Goal: Task Accomplishment & Management: Complete application form

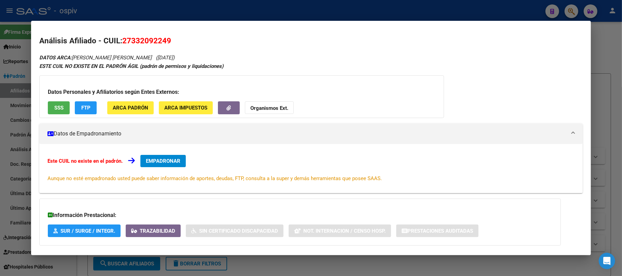
click at [110, 10] on div at bounding box center [311, 138] width 622 height 276
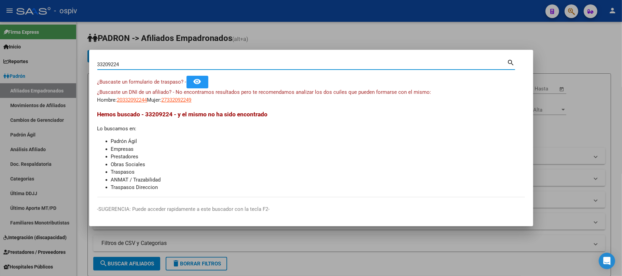
drag, startPoint x: 126, startPoint y: 66, endPoint x: 29, endPoint y: 45, distance: 98.5
click at [29, 45] on div "33209224 Buscar (apellido, dni, cuil, nro traspaso, cuit, obra social) search ¿…" at bounding box center [311, 138] width 622 height 276
paste input "40832716"
type input "40832716"
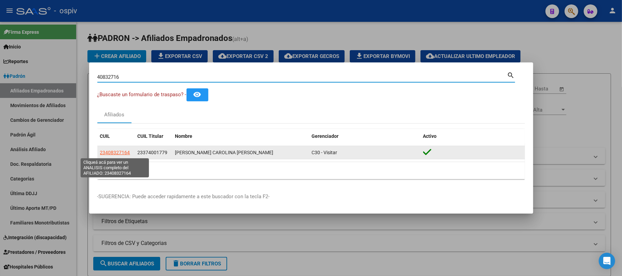
click at [122, 151] on span "23408327164" at bounding box center [115, 152] width 30 height 5
type textarea "23408327164"
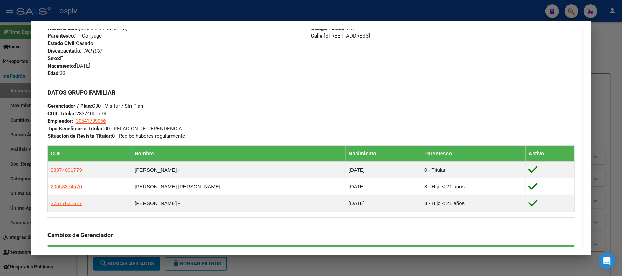
scroll to position [424, 0]
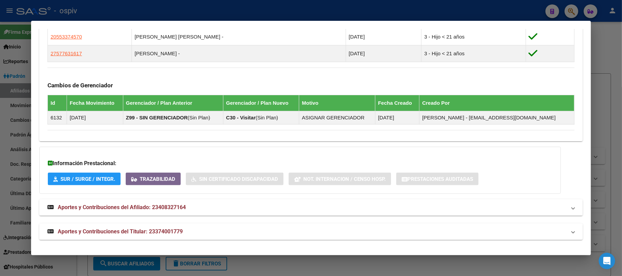
click at [173, 230] on span "Aportes y Contribuciones del Titular: 23374001779" at bounding box center [120, 231] width 125 height 6
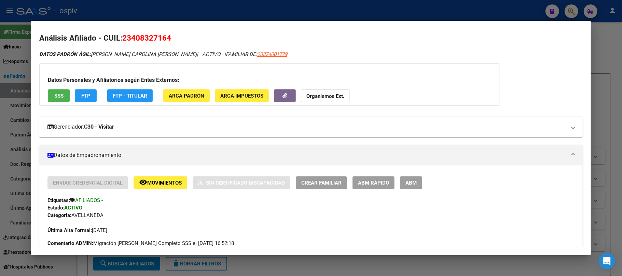
scroll to position [0, 0]
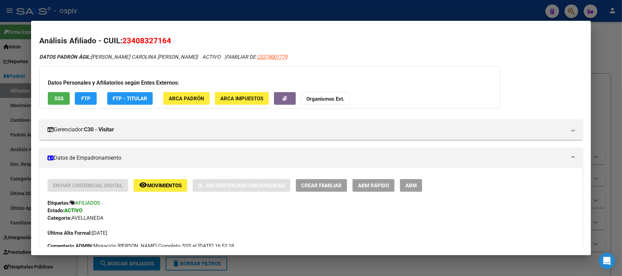
click at [60, 98] on span "SSS" at bounding box center [58, 99] width 9 height 6
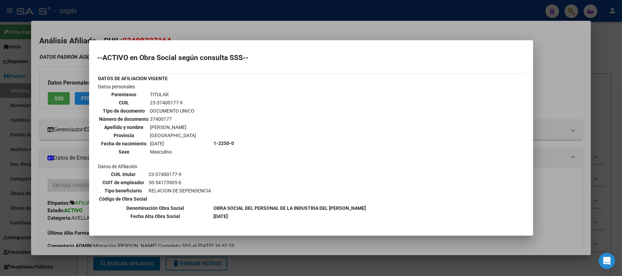
click at [146, 10] on div at bounding box center [311, 138] width 622 height 276
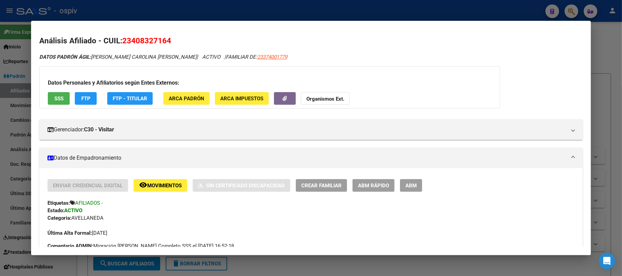
click at [146, 10] on div at bounding box center [311, 138] width 622 height 276
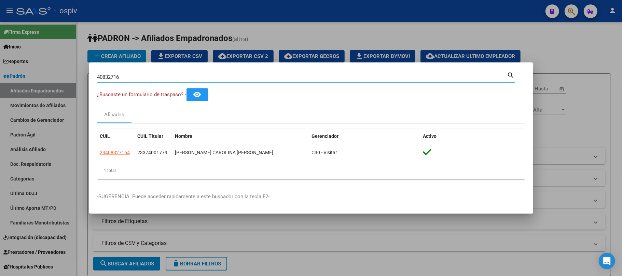
drag, startPoint x: 130, startPoint y: 76, endPoint x: 48, endPoint y: 69, distance: 81.6
click at [48, 69] on div "40832716 Buscar (apellido, dni, cuil, nro traspaso, cuit, obra social) search ¿…" at bounding box center [311, 138] width 622 height 276
paste input "3008573"
type input "43008573"
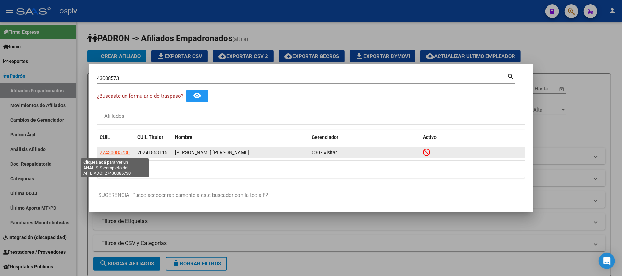
click at [113, 153] on span "27430085730" at bounding box center [115, 152] width 30 height 5
type textarea "27430085730"
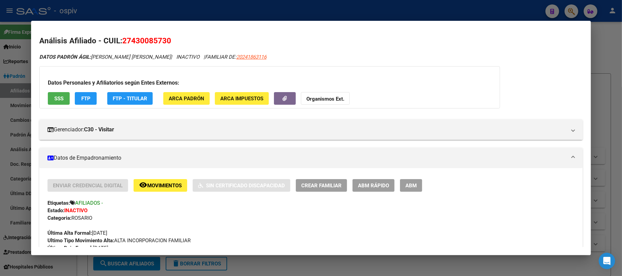
click at [57, 98] on span "SSS" at bounding box center [58, 99] width 9 height 6
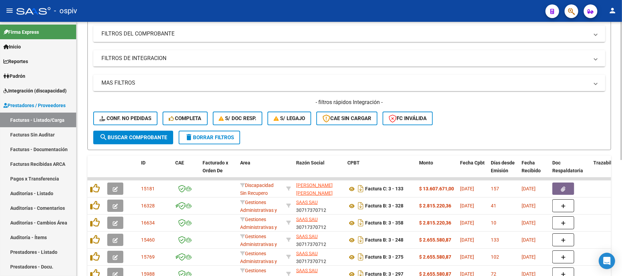
scroll to position [91, 0]
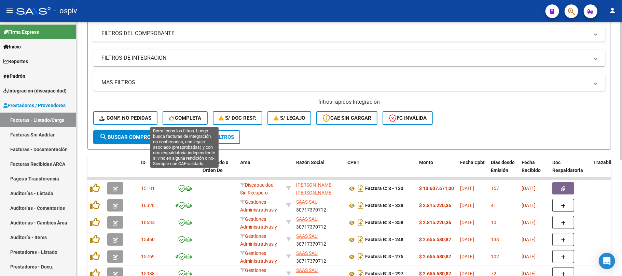
click at [188, 116] on span "Completa" at bounding box center [185, 118] width 33 height 6
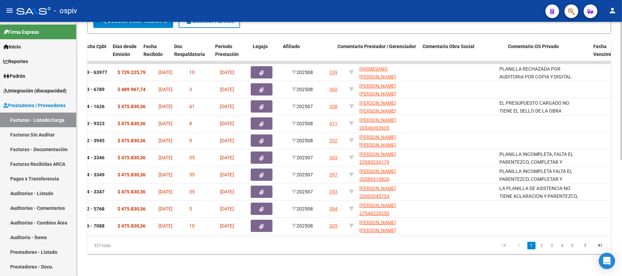
scroll to position [0, 320]
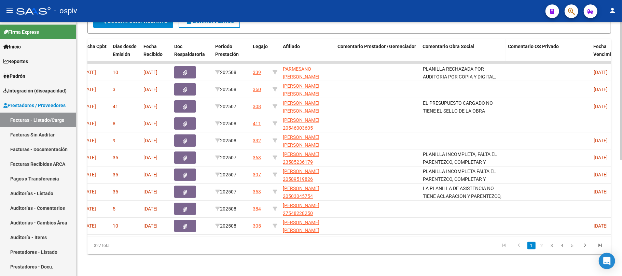
click at [451, 44] on span "Comentario Obra Social" at bounding box center [449, 46] width 52 height 5
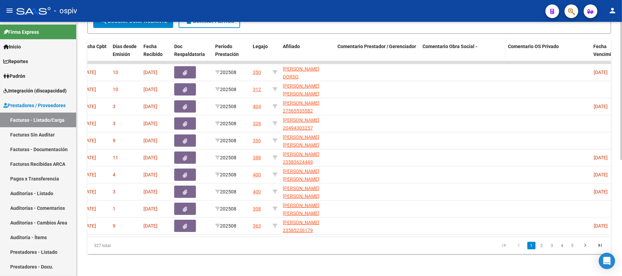
click at [460, 44] on span "Comentario Obra Social" at bounding box center [449, 46] width 52 height 5
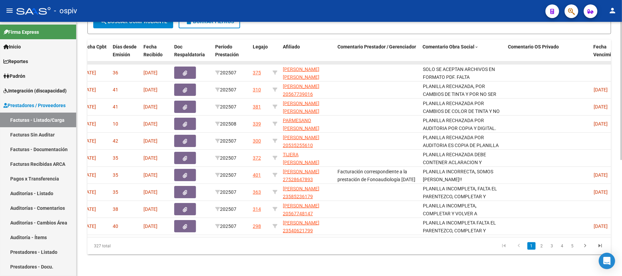
scroll to position [213, 0]
click at [541, 247] on link "2" at bounding box center [541, 246] width 8 height 8
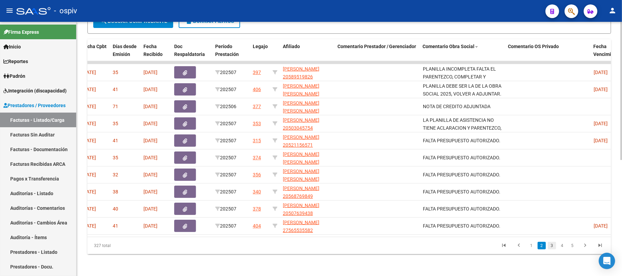
click at [554, 246] on link "3" at bounding box center [552, 246] width 8 height 8
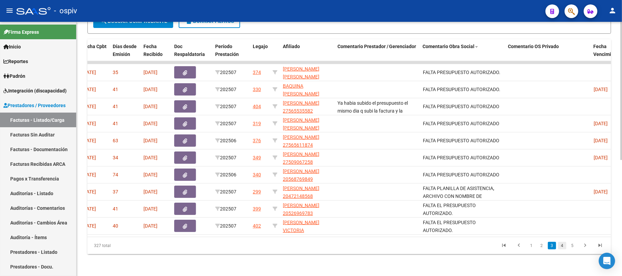
click at [562, 246] on link "4" at bounding box center [562, 246] width 8 height 8
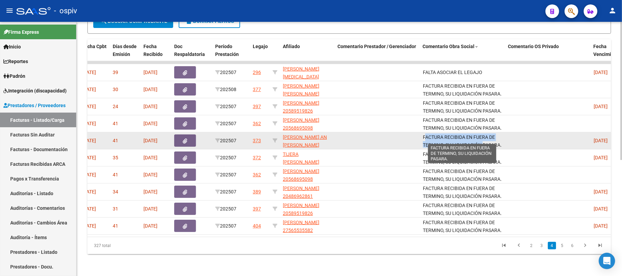
scroll to position [1, 0]
drag, startPoint x: 423, startPoint y: 132, endPoint x: 506, endPoint y: 137, distance: 83.5
click at [506, 137] on div "16566 RODRIGUEZ CECILIA BELEN 27317927334 Factura C: 2 - 991 $ 98.964,88 01/08/…" at bounding box center [313, 140] width 1093 height 17
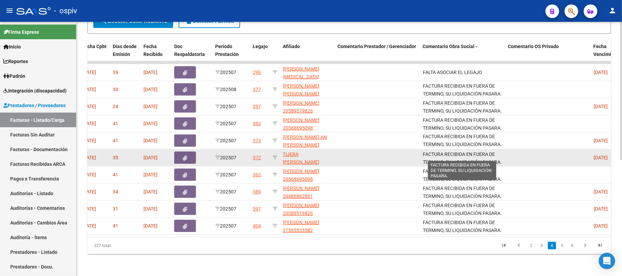
click at [499, 154] on span "FACTURA RECIBIDA EN FUERA DE TERMINO, SU LIQUIDACIÓN PASARA." at bounding box center [462, 158] width 79 height 13
click at [499, 153] on span "FACTURA RECIBIDA EN FUERA DE TERMINO, SU LIQUIDACIÓN PASARA." at bounding box center [462, 158] width 79 height 13
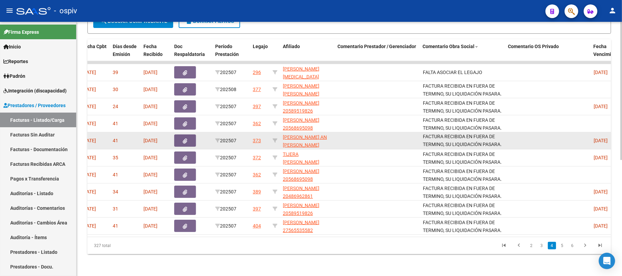
click at [376, 132] on datatable-body-cell at bounding box center [377, 140] width 85 height 17
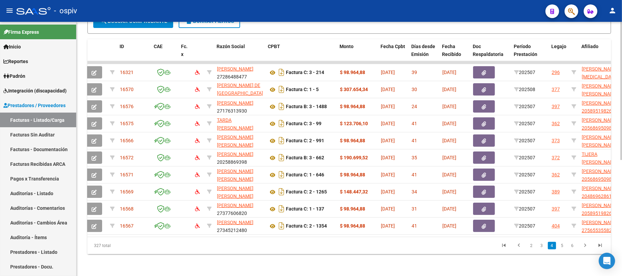
scroll to position [0, 0]
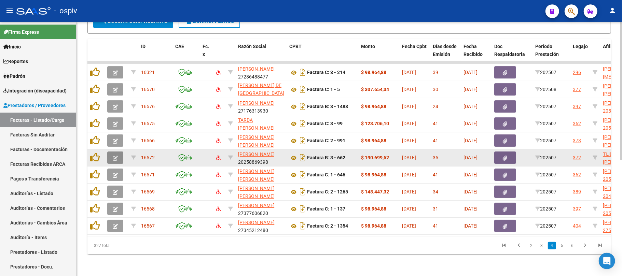
click at [113, 156] on icon "button" at bounding box center [115, 158] width 5 height 5
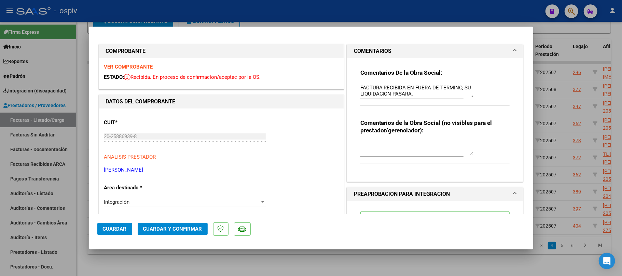
click at [434, 90] on textarea "FACTURA RECIBIDA EN FUERA DE TERMINO, SU LIQUIDACIÓN PASARA." at bounding box center [416, 91] width 113 height 14
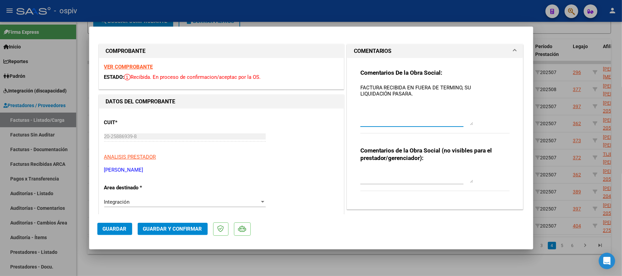
drag, startPoint x: 468, startPoint y: 94, endPoint x: 468, endPoint y: 122, distance: 28.0
click at [468, 122] on textarea "FACTURA RECIBIDA EN FUERA DE TERMINO, SU LIQUIDACIÓN PASARA." at bounding box center [416, 104] width 113 height 41
drag, startPoint x: 356, startPoint y: 88, endPoint x: 418, endPoint y: 103, distance: 64.3
click at [418, 103] on textarea "FACTURA RECIBIDA EN FUERA DE TERMINO, SU LIQUIDACIÓN PASARA." at bounding box center [416, 104] width 113 height 41
click at [238, 15] on div at bounding box center [311, 138] width 622 height 276
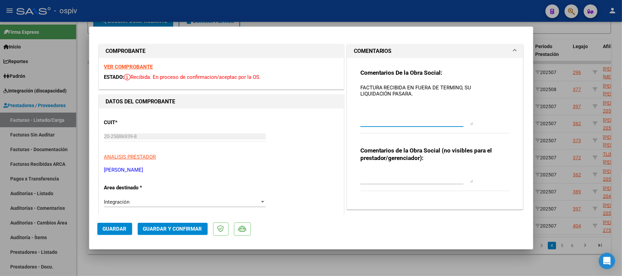
type input "$ 0,00"
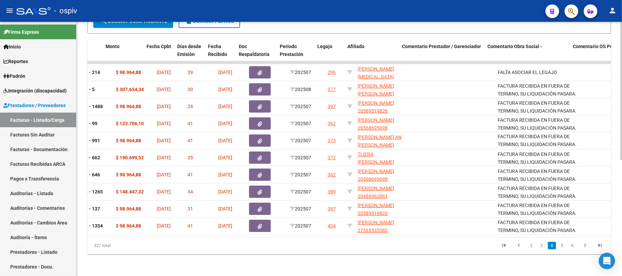
scroll to position [0, 255]
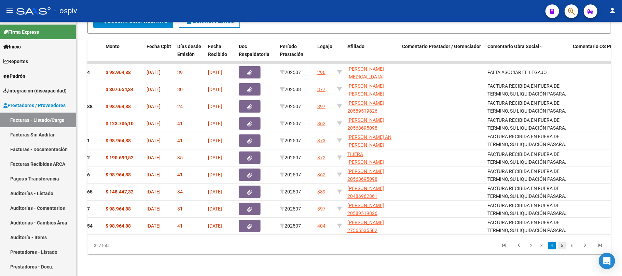
click at [560, 247] on link "5" at bounding box center [562, 246] width 8 height 8
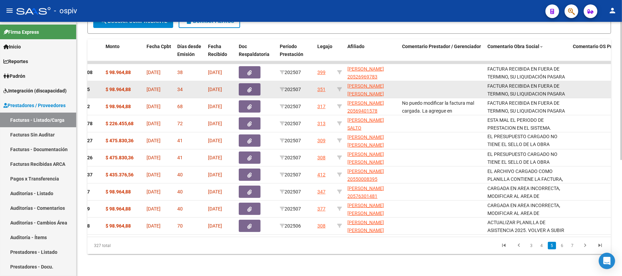
click at [504, 84] on div "FACTURA RECIBIDA EN FUERA DE TERMINO, SU LIQUIDACION PASARA AL SIGUIENTE MES." at bounding box center [527, 89] width 80 height 14
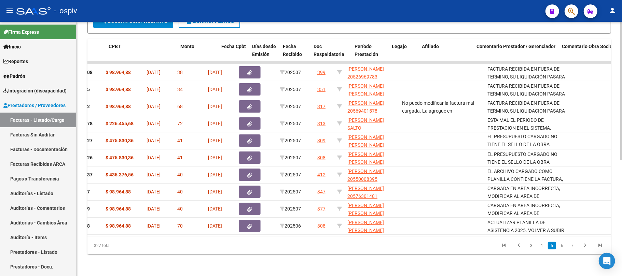
scroll to position [0, 0]
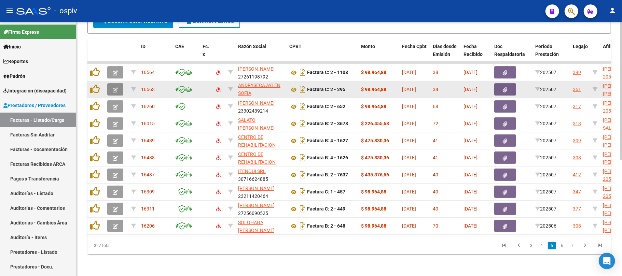
click at [116, 87] on icon "button" at bounding box center [115, 89] width 5 height 5
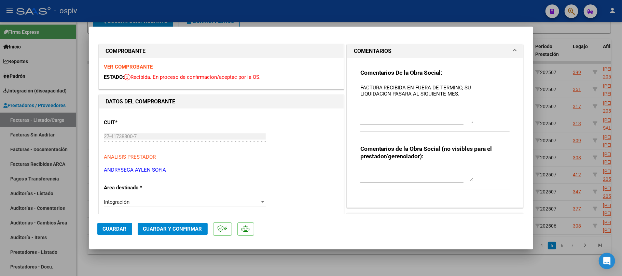
drag, startPoint x: 468, startPoint y: 96, endPoint x: 461, endPoint y: 122, distance: 26.9
click at [461, 122] on textarea "FACTURA RECIBIDA EN FUERA DE TERMINO, SU LIQUIDACION PASARA AL SIGUIENTE MES." at bounding box center [416, 104] width 113 height 40
drag, startPoint x: 362, startPoint y: 86, endPoint x: 478, endPoint y: 100, distance: 117.3
click at [478, 100] on div "Comentarios De la Obra Social: FACTURA RECIBIDA EN FUERA DE TERMINO, SU LIQUIDA…" at bounding box center [435, 104] width 150 height 70
click at [302, 9] on div at bounding box center [311, 138] width 622 height 276
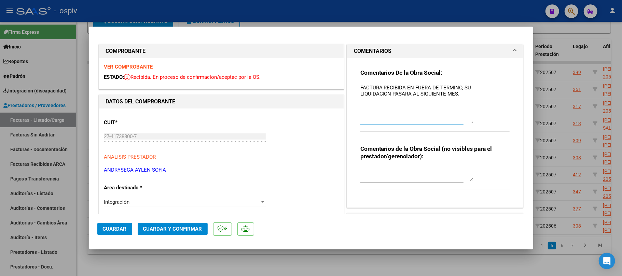
type input "$ 0,00"
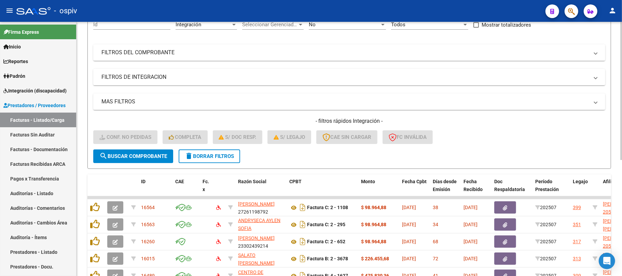
scroll to position [182, 0]
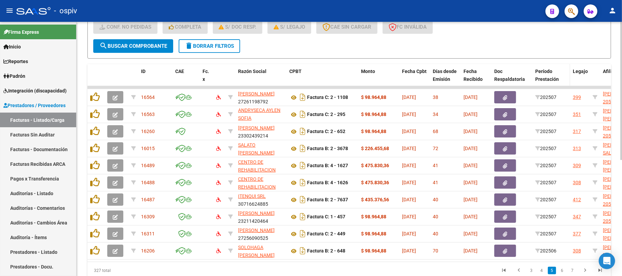
click at [552, 75] on span "Período Prestación" at bounding box center [547, 75] width 24 height 13
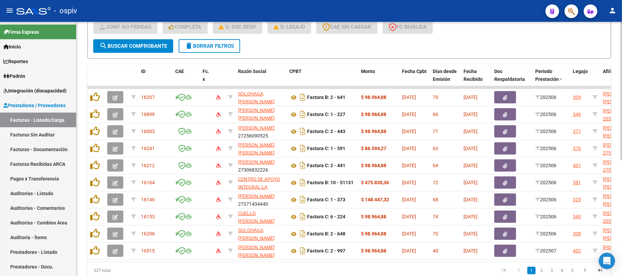
click at [474, 77] on span "Fecha Recibido" at bounding box center [472, 75] width 19 height 13
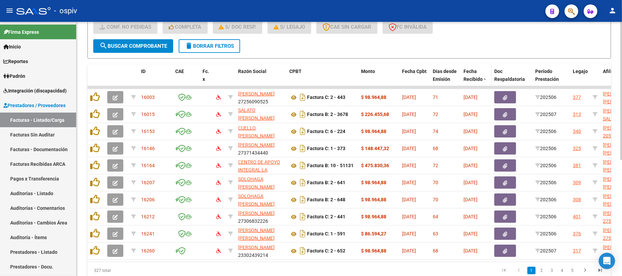
click at [474, 77] on span "Fecha Recibido" at bounding box center [472, 75] width 19 height 13
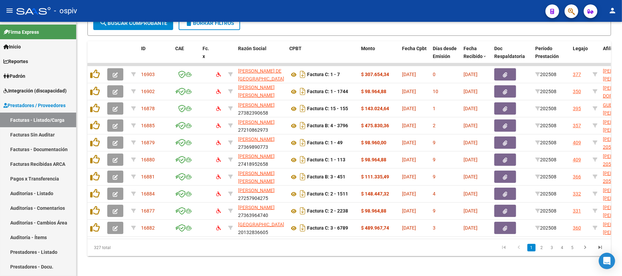
scroll to position [213, 0]
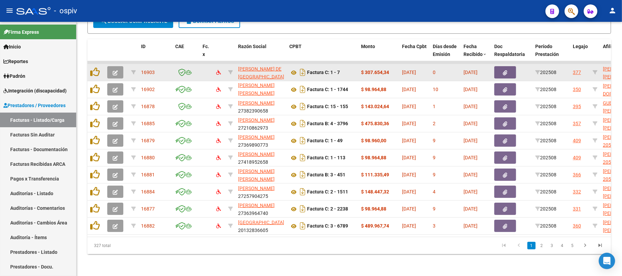
click at [117, 70] on icon "button" at bounding box center [115, 72] width 5 height 5
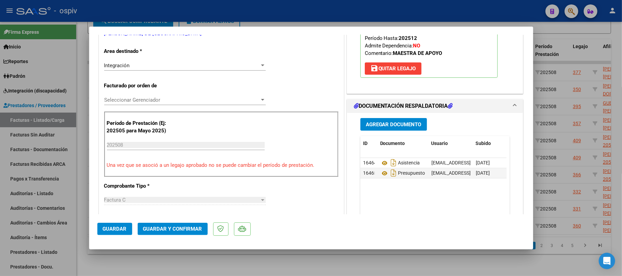
scroll to position [0, 0]
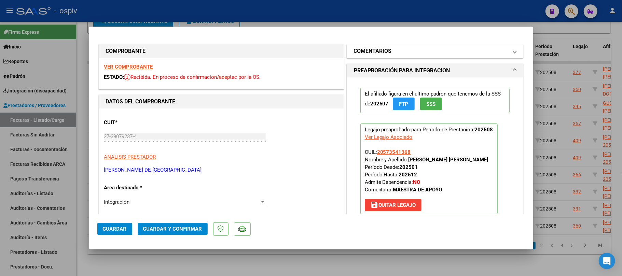
click at [372, 47] on h1 "COMENTARIOS" at bounding box center [373, 51] width 38 height 8
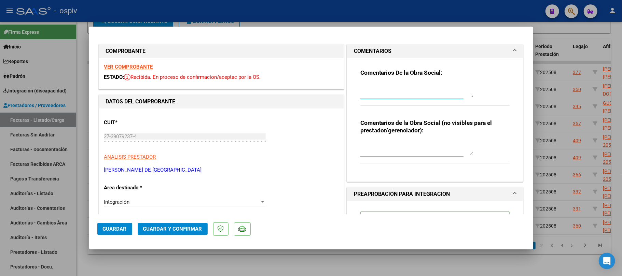
click at [368, 95] on textarea at bounding box center [416, 91] width 113 height 14
paste textarea "FACTURA RECIBIDA EN FUERA DE TERMINO, SU LIQUIDACION PASARA AL SIGUIENTE MES."
type textarea "FACTURA RECIBIDA EN FUERA DE TERMINO, SU LIQUIDACION PASARA AL SIGUIENTE MES."
click at [115, 229] on span "Guardar" at bounding box center [115, 229] width 24 height 6
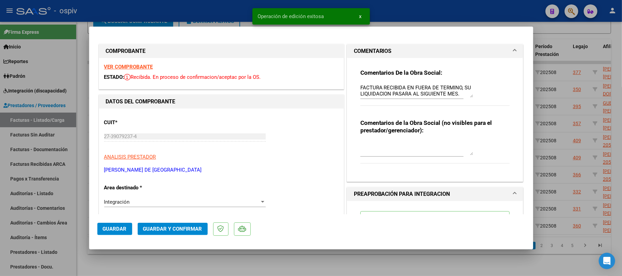
drag, startPoint x: 191, startPoint y: 14, endPoint x: 200, endPoint y: 12, distance: 9.0
click at [191, 13] on div at bounding box center [311, 138] width 622 height 276
type input "$ 0,00"
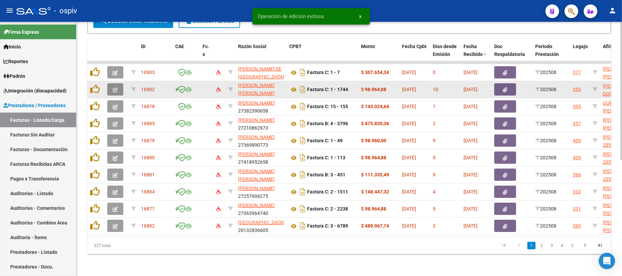
click at [112, 83] on button "button" at bounding box center [115, 89] width 16 height 12
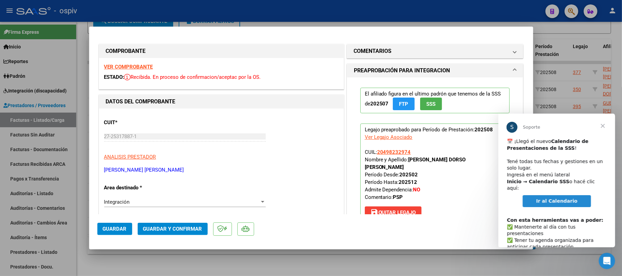
click at [602, 127] on span "Cerrar" at bounding box center [602, 125] width 25 height 25
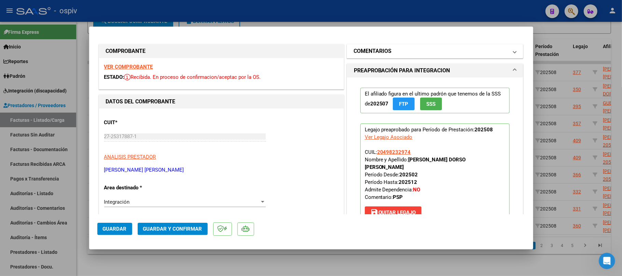
click at [380, 51] on h1 "COMENTARIOS" at bounding box center [373, 51] width 38 height 8
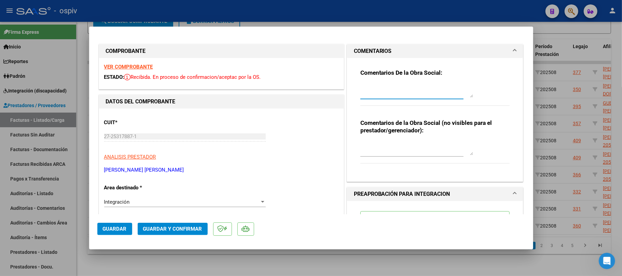
paste textarea "FACTURA RECIBIDA EN FUERA DE TERMINO, SU LIQUIDACION PASARA AL SIGUIENTE MES."
type textarea "FACTURA RECIBIDA EN FUERA DE TERMINO, SU LIQUIDACION PASARA AL SIGUIENTE MES."
click at [110, 227] on span "Guardar" at bounding box center [115, 229] width 24 height 6
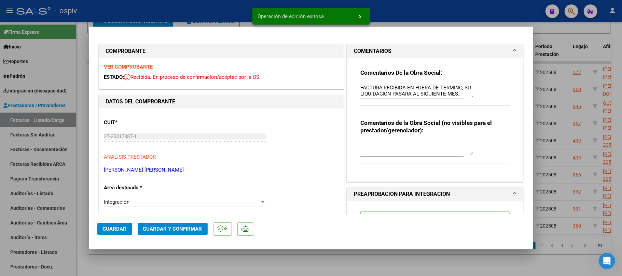
click at [242, 10] on div at bounding box center [311, 138] width 622 height 276
type input "$ 0,00"
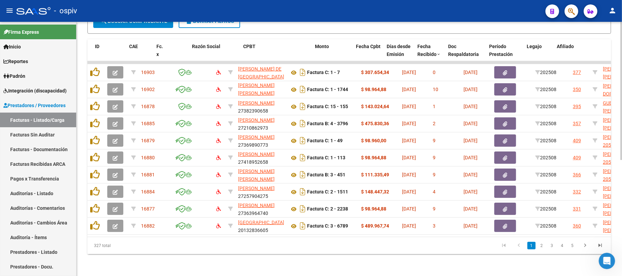
scroll to position [0, 309]
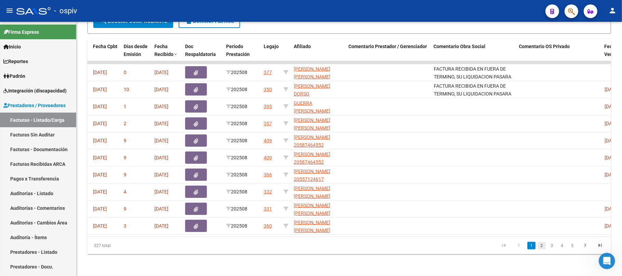
click at [540, 248] on link "2" at bounding box center [541, 246] width 8 height 8
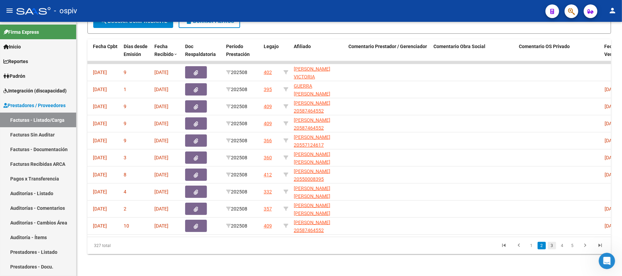
click at [553, 248] on link "3" at bounding box center [552, 246] width 8 height 8
click at [561, 248] on link "4" at bounding box center [562, 246] width 8 height 8
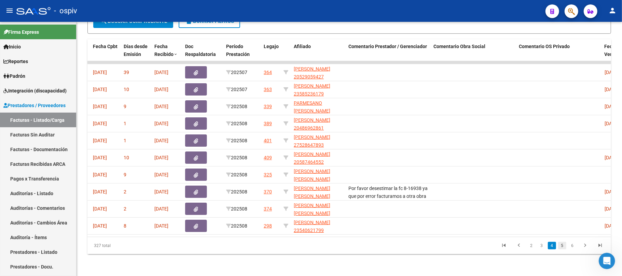
click at [564, 246] on link "5" at bounding box center [562, 246] width 8 height 8
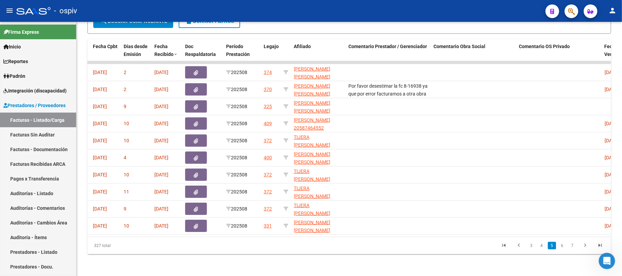
click at [564, 246] on link "6" at bounding box center [562, 246] width 8 height 8
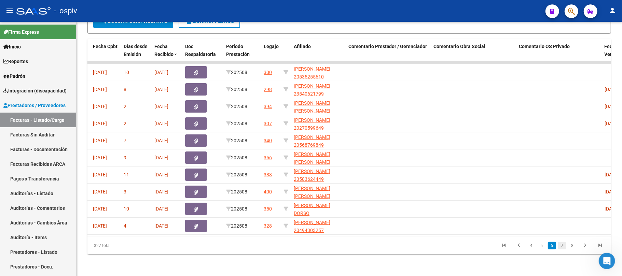
click at [563, 246] on link "7" at bounding box center [562, 246] width 8 height 8
click at [563, 247] on link "8" at bounding box center [562, 246] width 8 height 8
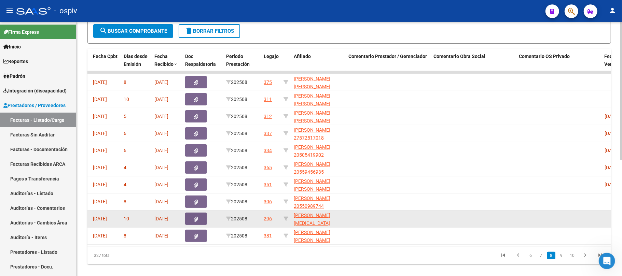
scroll to position [213, 0]
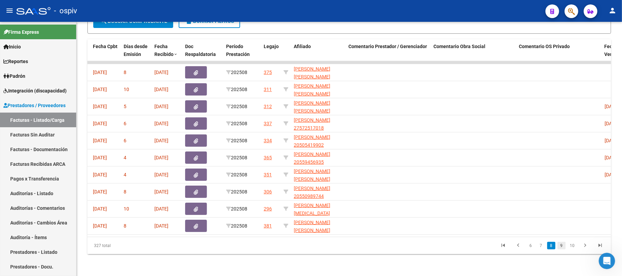
click at [562, 247] on link "9" at bounding box center [561, 246] width 8 height 8
click at [562, 247] on link "10" at bounding box center [561, 246] width 9 height 8
click at [562, 248] on link "11" at bounding box center [561, 246] width 9 height 8
click at [562, 249] on link "12" at bounding box center [561, 246] width 9 height 8
click at [562, 249] on link "13" at bounding box center [561, 246] width 9 height 8
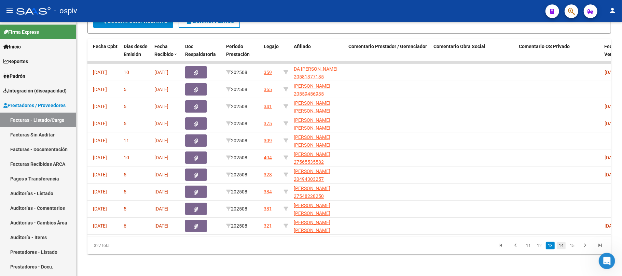
click at [561, 246] on link "14" at bounding box center [561, 246] width 9 height 8
click at [561, 247] on link "15" at bounding box center [561, 246] width 9 height 8
click at [561, 247] on link "16" at bounding box center [561, 246] width 9 height 8
click at [561, 247] on link "17" at bounding box center [561, 246] width 9 height 8
click at [562, 248] on link "18" at bounding box center [561, 246] width 9 height 8
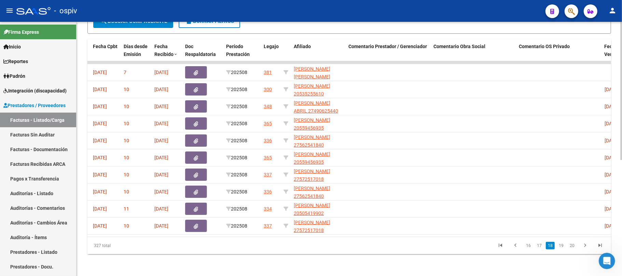
click at [562, 248] on link "19" at bounding box center [561, 246] width 9 height 8
click at [562, 248] on link "20" at bounding box center [561, 246] width 9 height 8
click at [562, 248] on link "21" at bounding box center [561, 246] width 9 height 8
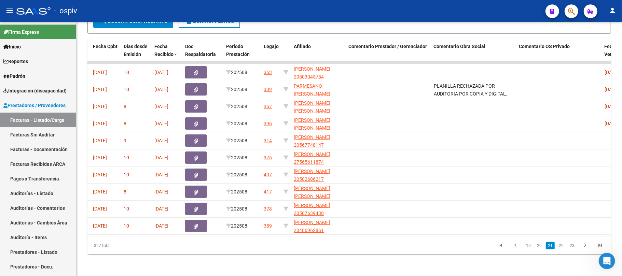
click at [562, 248] on link "22" at bounding box center [561, 246] width 9 height 8
click at [560, 246] on link "23" at bounding box center [561, 246] width 9 height 8
click at [560, 246] on link "24" at bounding box center [561, 246] width 9 height 8
click at [562, 247] on link "25" at bounding box center [561, 246] width 9 height 8
click at [464, 44] on span "Comentario Obra Social" at bounding box center [460, 46] width 52 height 5
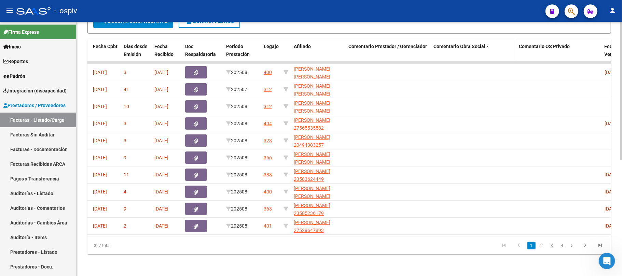
click at [470, 44] on span "Comentario Obra Social" at bounding box center [460, 46] width 52 height 5
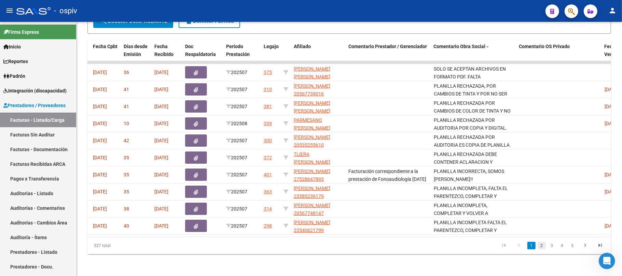
click at [542, 246] on link "2" at bounding box center [541, 246] width 8 height 8
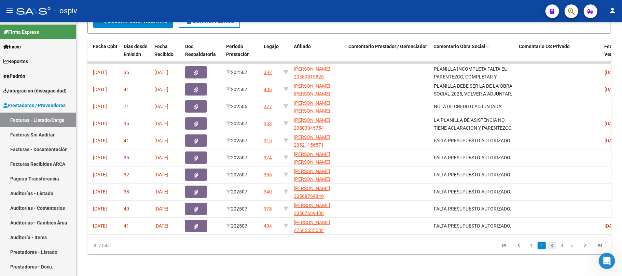
click at [550, 247] on link "3" at bounding box center [552, 246] width 8 height 8
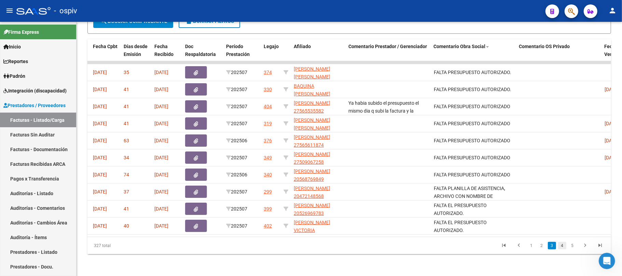
click at [561, 246] on link "4" at bounding box center [562, 246] width 8 height 8
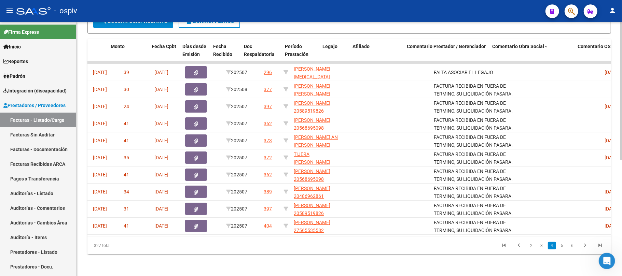
scroll to position [0, 0]
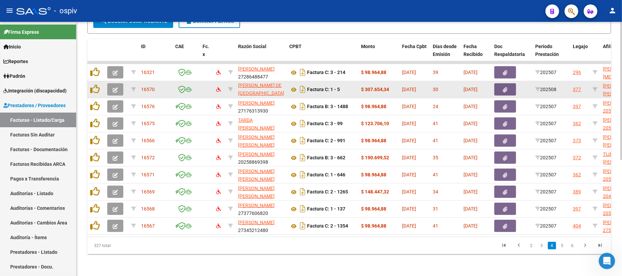
click at [111, 83] on button "button" at bounding box center [115, 89] width 16 height 12
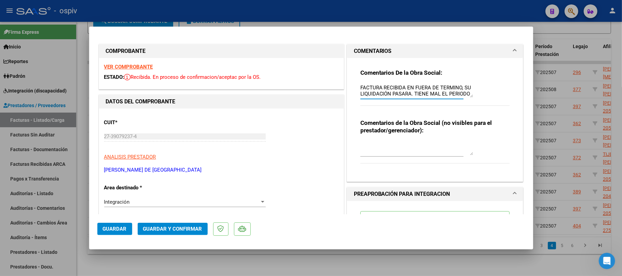
drag, startPoint x: 462, startPoint y: 97, endPoint x: 463, endPoint y: 103, distance: 5.8
click at [463, 103] on div "Comentarios De la Obra Social: FACTURA RECIBIDA EN FUERA DE TERMINO, SU LIQUIDA…" at bounding box center [435, 91] width 150 height 44
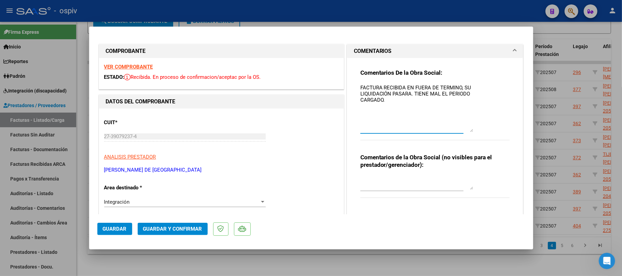
drag, startPoint x: 466, startPoint y: 96, endPoint x: 463, endPoint y: 131, distance: 35.6
click at [463, 131] on textarea "FACTURA RECIBIDA EN FUERA DE TERMINO, SU LIQUIDACIÓN PASARA. TIENE MAL EL PERIO…" at bounding box center [416, 108] width 113 height 48
drag, startPoint x: 407, startPoint y: 94, endPoint x: 350, endPoint y: 84, distance: 58.5
click at [350, 84] on div "Comentarios De la Obra Social: FACTURA RECIBIDA EN FUERA DE TERMINO, SU LIQUIDA…" at bounding box center [435, 137] width 176 height 159
paste textarea "ON PASARA AL SIGUIENTE MES."
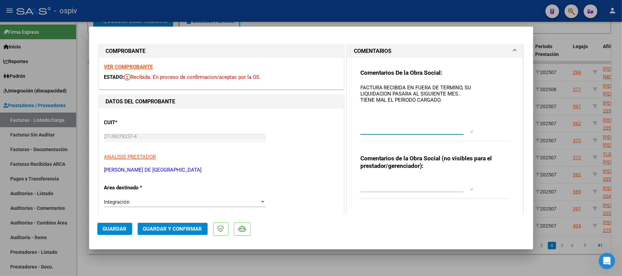
type textarea "FACTURA RECIBIDA EN FUERA DE TERMINO, SU LIQUIDACION PASARA AL SIGUIENTE MES.. …"
click at [118, 229] on span "Guardar" at bounding box center [115, 229] width 24 height 6
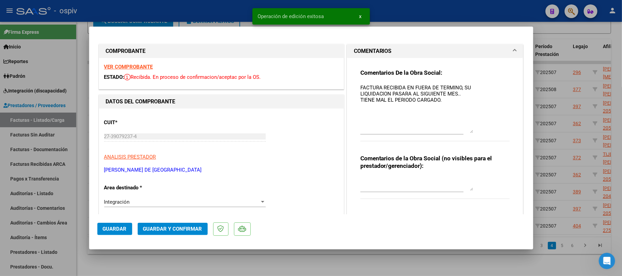
click at [466, 15] on div at bounding box center [311, 138] width 622 height 276
type input "$ 0,00"
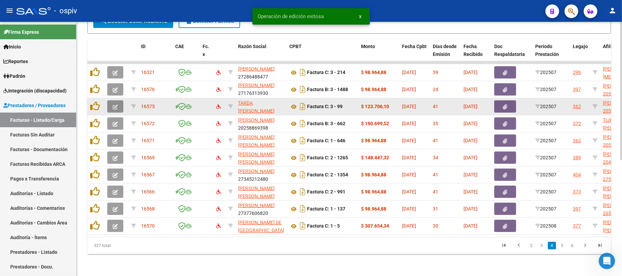
click at [114, 104] on icon "button" at bounding box center [115, 106] width 5 height 5
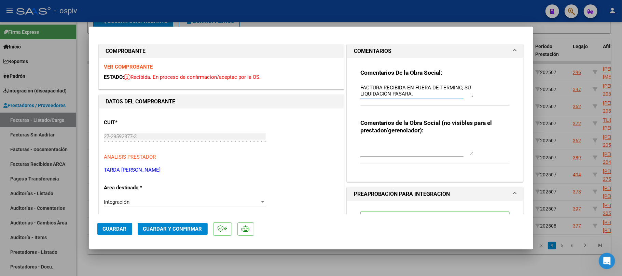
drag, startPoint x: 416, startPoint y: 92, endPoint x: 349, endPoint y: 85, distance: 67.3
click at [349, 85] on div "Comentarios De la Obra Social: FACTURA RECIBIDA EN FUERA DE TERMINO, SU LIQUIDA…" at bounding box center [435, 120] width 176 height 124
paste textarea "ON PASARA AL SIGUIENTE MES"
type textarea "FACTURA RECIBIDA EN FUERA DE TERMINO, SU LIQUIDACION PASARA AL SIGUIENTE MES."
click at [121, 224] on button "Guardar" at bounding box center [114, 229] width 35 height 12
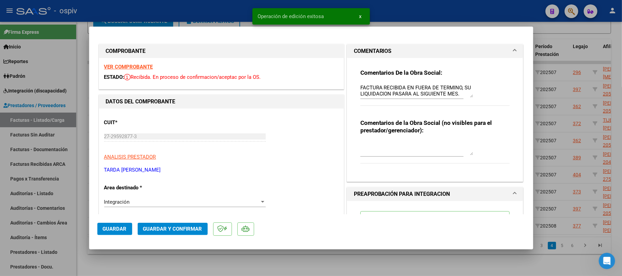
click at [228, 11] on div at bounding box center [311, 138] width 622 height 276
type input "$ 0,00"
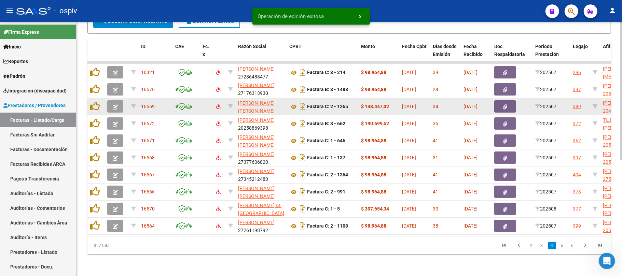
click at [115, 100] on button "button" at bounding box center [115, 106] width 16 height 12
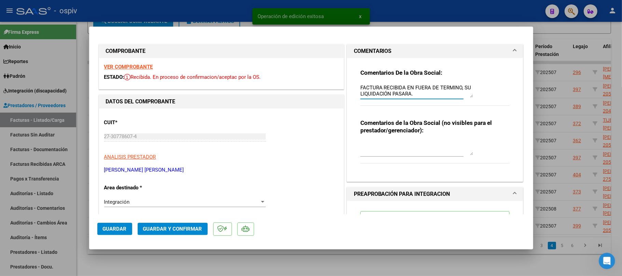
drag, startPoint x: 409, startPoint y: 93, endPoint x: 335, endPoint y: 85, distance: 74.2
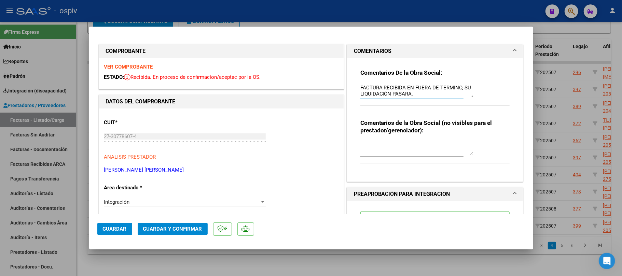
paste textarea "ON PASARA AL SIGUIENTE MES"
type textarea "FACTURA RECIBIDA EN FUERA DE TERMINO, SU LIQUIDACION PASARA AL SIGUIENTE MES."
click at [118, 232] on span "Guardar" at bounding box center [115, 229] width 24 height 6
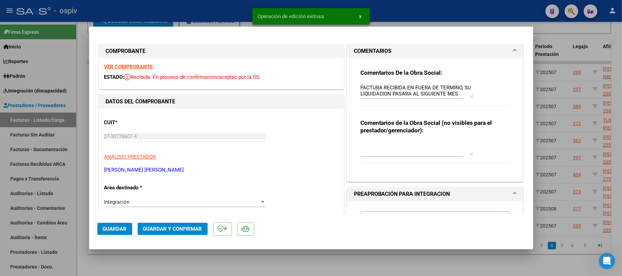
click at [187, 12] on div at bounding box center [311, 138] width 622 height 276
type input "$ 0,00"
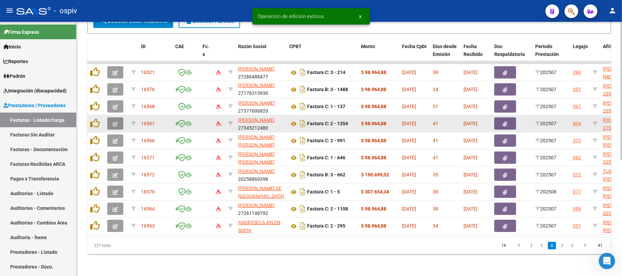
click at [115, 122] on icon "button" at bounding box center [115, 124] width 5 height 5
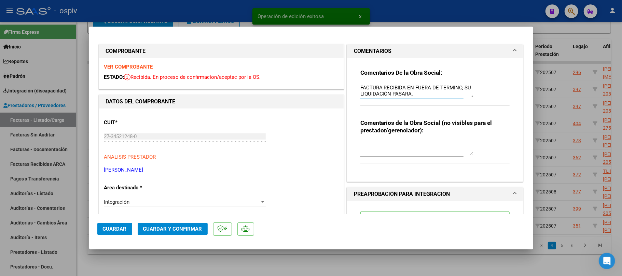
drag, startPoint x: 366, startPoint y: 91, endPoint x: 314, endPoint y: 82, distance: 52.3
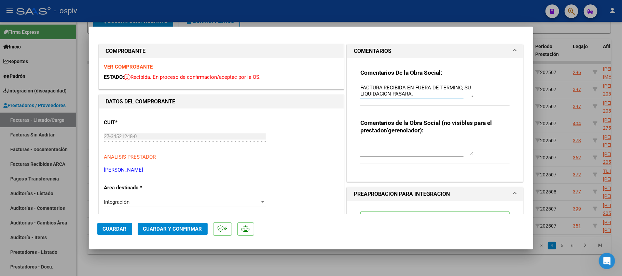
paste textarea "ON PASARA AL SIGUIENTE MES"
type textarea "FACTURA RECIBIDA EN FUERA DE TERMINO, SU LIQUIDACION PASARA AL SIGUIENTE MES."
click at [115, 229] on span "Guardar" at bounding box center [115, 229] width 24 height 6
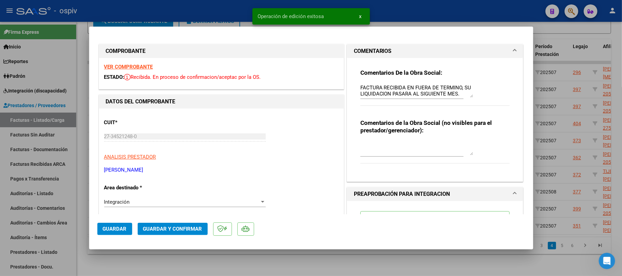
drag, startPoint x: 158, startPoint y: 14, endPoint x: 162, endPoint y: 16, distance: 4.0
click at [158, 13] on div at bounding box center [311, 138] width 622 height 276
type input "$ 0,00"
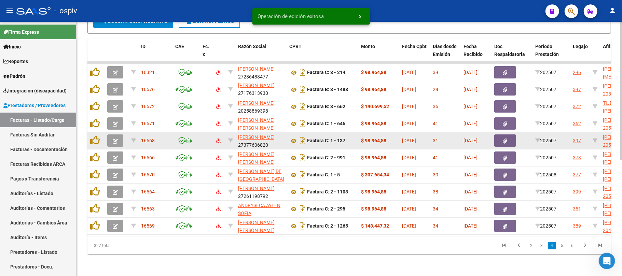
click at [117, 139] on icon "button" at bounding box center [115, 141] width 5 height 5
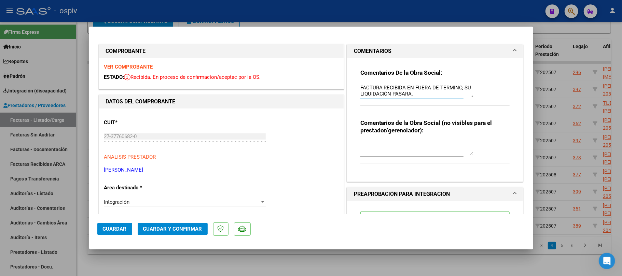
drag, startPoint x: 412, startPoint y: 94, endPoint x: 334, endPoint y: 80, distance: 80.2
paste textarea "ON PASARA AL SIGUIENTE MES"
type textarea "FACTURA RECIBIDA EN FUERA DE TERMINO, SU LIQUIDACION PASARA AL SIGUIENTE MES."
click at [115, 232] on span "Guardar" at bounding box center [115, 229] width 24 height 6
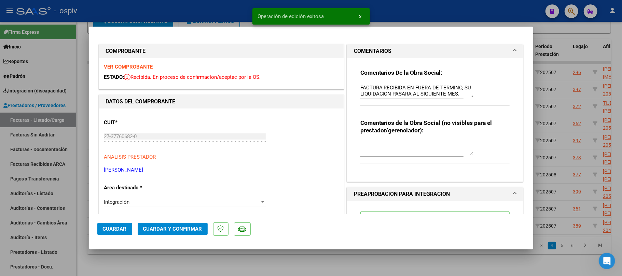
click at [195, 12] on div at bounding box center [311, 138] width 622 height 276
type input "$ 0,00"
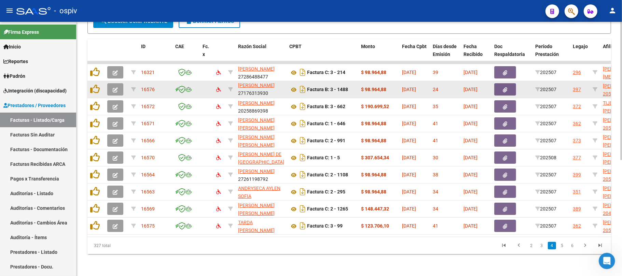
click at [113, 87] on icon "button" at bounding box center [115, 89] width 5 height 5
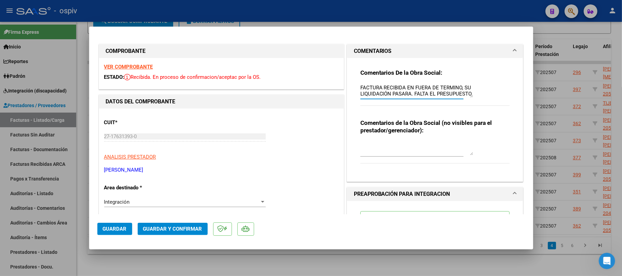
drag, startPoint x: 416, startPoint y: 87, endPoint x: 343, endPoint y: 77, distance: 73.4
click at [347, 77] on div "Comentarios De la Obra Social: FACTURA RECIBIDA EN FUERA DE TERMINO, SU LIQUIDA…" at bounding box center [435, 120] width 176 height 124
paste textarea "ON PASARA AL SIGUIENTE MES."
type textarea "FACTURA RECIBIDA EN FUERA DE TERMINO, SU LIQUIDACION PASARA AL SIGUIENTE MES.. …"
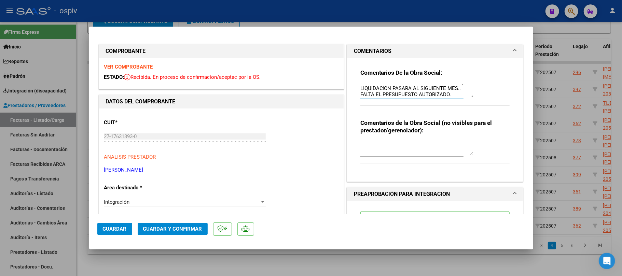
drag, startPoint x: 121, startPoint y: 228, endPoint x: 140, endPoint y: 215, distance: 23.0
click at [122, 227] on span "Guardar" at bounding box center [115, 229] width 24 height 6
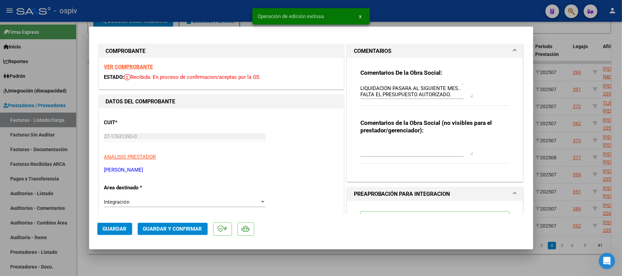
click at [212, 12] on div at bounding box center [311, 138] width 622 height 276
type input "$ 0,00"
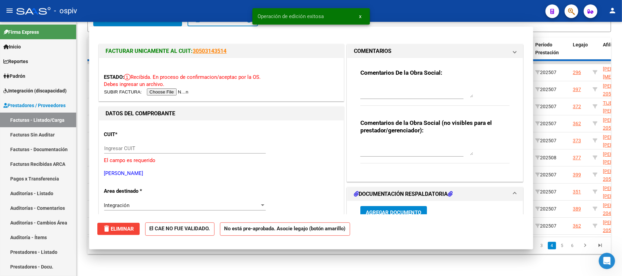
scroll to position [0, 0]
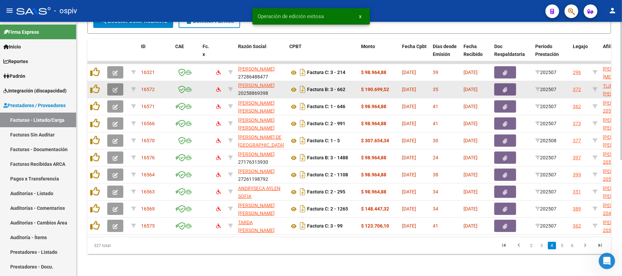
click at [117, 83] on button "button" at bounding box center [115, 89] width 16 height 12
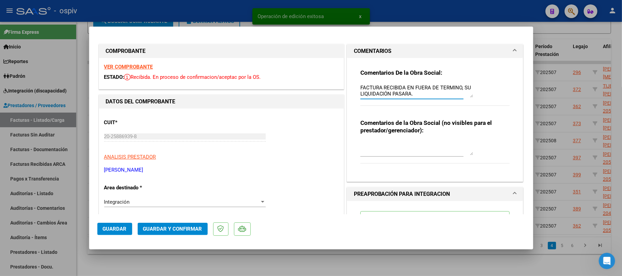
drag, startPoint x: 415, startPoint y: 96, endPoint x: 317, endPoint y: 81, distance: 99.0
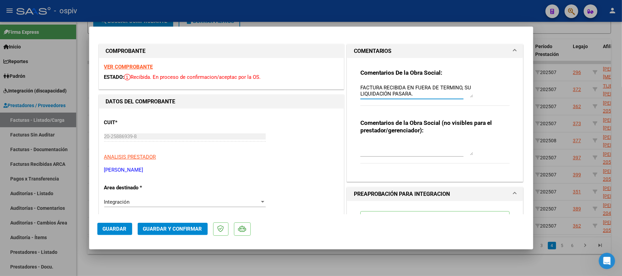
paste textarea "ON PASARA AL SIGUIENTE MES"
type textarea "FACTURA RECIBIDA EN FUERA DE TERMINO, SU LIQUIDACION PASARA AL SIGUIENTE MES."
drag, startPoint x: 118, startPoint y: 234, endPoint x: 117, endPoint y: 228, distance: 5.5
click at [118, 234] on button "Guardar" at bounding box center [114, 229] width 35 height 12
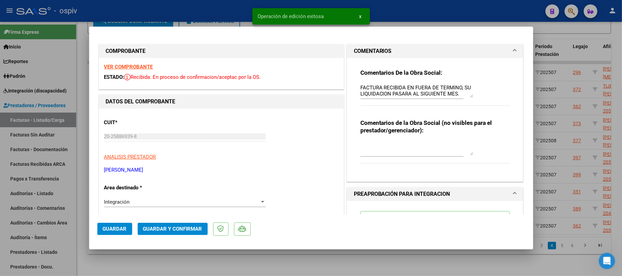
click at [219, 19] on div at bounding box center [311, 138] width 622 height 276
type input "$ 0,00"
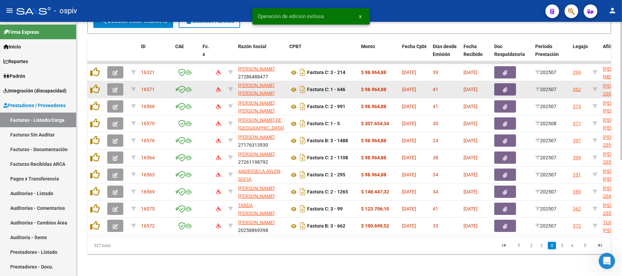
click at [118, 83] on button "button" at bounding box center [115, 89] width 16 height 12
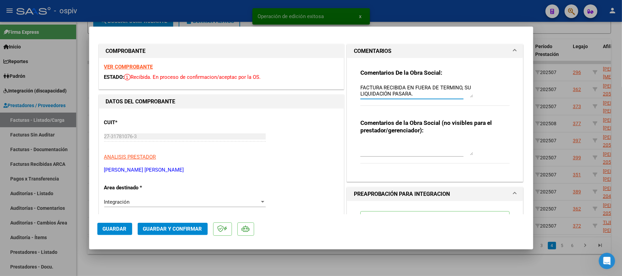
drag, startPoint x: 411, startPoint y: 92, endPoint x: 342, endPoint y: 79, distance: 70.6
click at [347, 79] on mat-expansion-panel "COMENTARIOS Comentarios De la Obra Social: FACTURA RECIBIDA EN FUERA DE TERMINO…" at bounding box center [435, 113] width 177 height 138
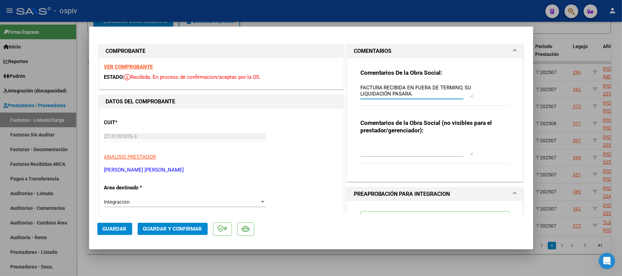
paste textarea "ON PASARA AL SIGUIENTE MES."
type textarea "FACTURA RECIBIDA EN FUERA DE TERMINO, SU LIQUIDACION PASARA AL SIGUIENTE MES."
click at [108, 231] on span "Guardar" at bounding box center [115, 229] width 24 height 6
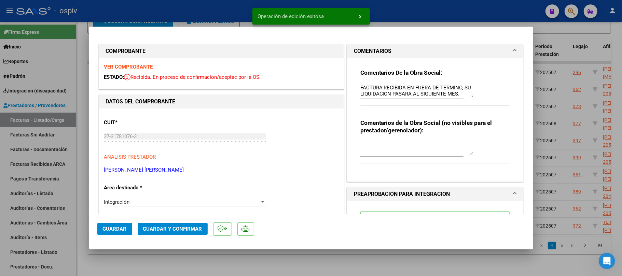
click at [182, 18] on div at bounding box center [311, 138] width 622 height 276
type input "$ 0,00"
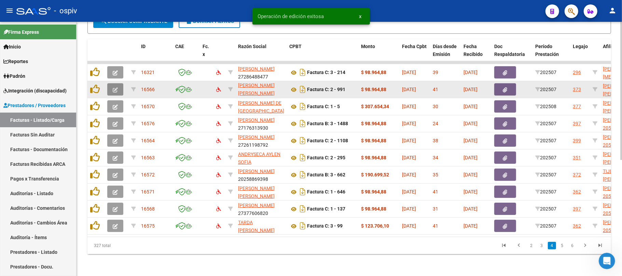
click at [119, 84] on button "button" at bounding box center [115, 89] width 16 height 12
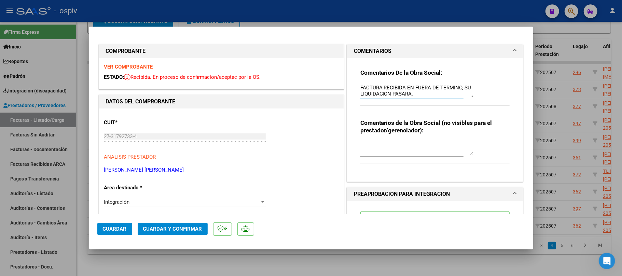
drag, startPoint x: 411, startPoint y: 95, endPoint x: 350, endPoint y: 87, distance: 61.3
click at [350, 87] on div "Comentarios De la Obra Social: FACTURA RECIBIDA EN FUERA DE TERMINO, SU LIQUIDA…" at bounding box center [435, 120] width 176 height 124
paste textarea "ON PASARA AL SIGUIENTE MES"
type textarea "FACTURA RECIBIDA EN FUERA DE TERMINO, SU LIQUIDACION PASARA AL SIGUIENTE MES."
click at [118, 228] on span "Guardar" at bounding box center [115, 229] width 24 height 6
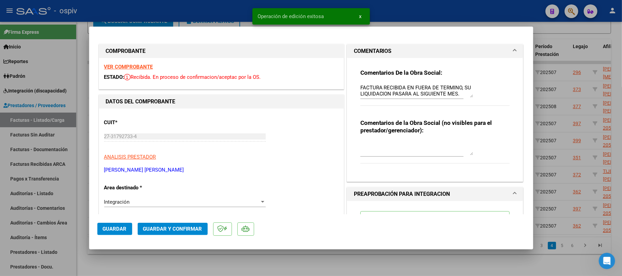
click at [201, 16] on div at bounding box center [311, 138] width 622 height 276
type input "$ 0,00"
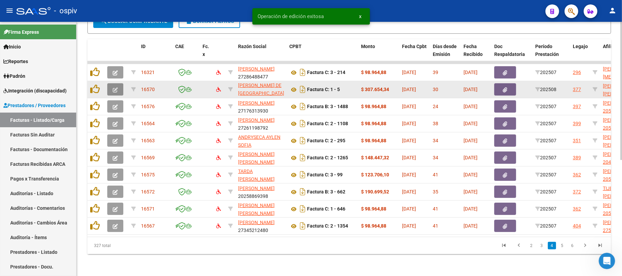
click at [113, 87] on icon "button" at bounding box center [115, 89] width 5 height 5
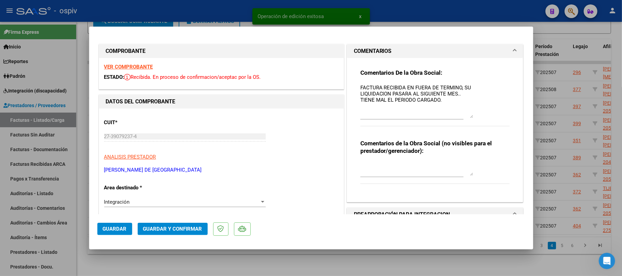
drag, startPoint x: 463, startPoint y: 96, endPoint x: 465, endPoint y: 116, distance: 20.5
click at [465, 116] on textarea "FACTURA RECIBIDA EN FUERA DE TERMINO, SU LIQUIDACION PASARA AL SIGUIENTE MES.. …" at bounding box center [416, 101] width 113 height 34
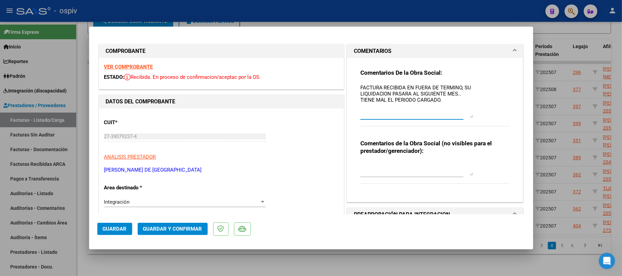
click at [241, 11] on div at bounding box center [311, 138] width 622 height 276
type input "$ 0,00"
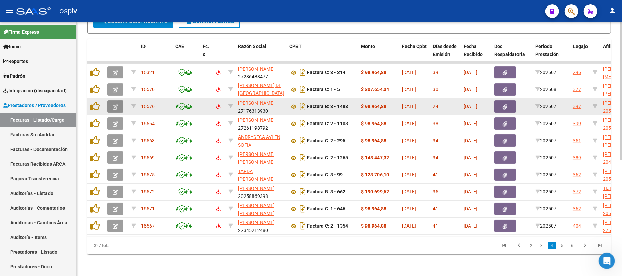
click at [116, 104] on icon "button" at bounding box center [115, 106] width 5 height 5
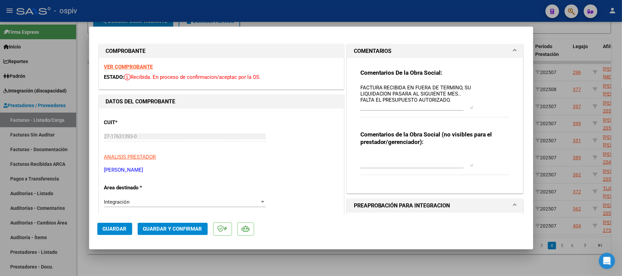
drag, startPoint x: 466, startPoint y: 96, endPoint x: 468, endPoint y: 108, distance: 12.2
click at [468, 108] on textarea "FACTURA RECIBIDA EN FUERA DE TERMINO, SU LIQUIDACION PASARA AL SIGUIENTE MES.. …" at bounding box center [416, 96] width 113 height 25
click at [139, 12] on div at bounding box center [311, 138] width 622 height 276
type input "$ 0,00"
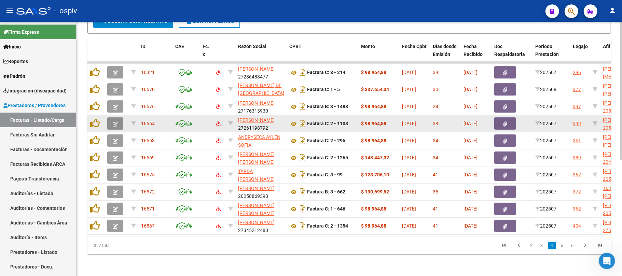
click at [113, 122] on icon "button" at bounding box center [115, 124] width 5 height 5
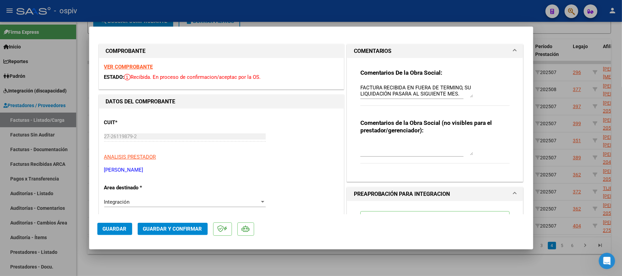
click at [118, 228] on span "Guardar" at bounding box center [115, 229] width 24 height 6
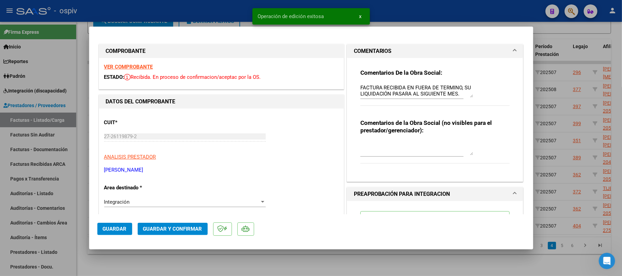
click at [208, 11] on div at bounding box center [311, 138] width 622 height 276
type input "$ 0,00"
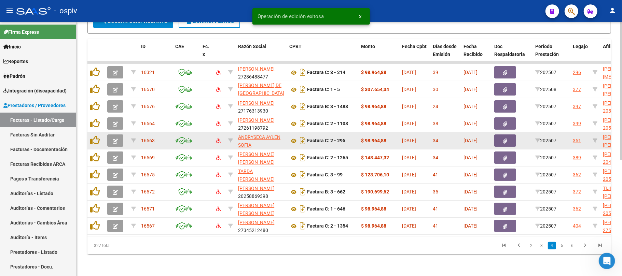
click at [114, 139] on icon "button" at bounding box center [115, 141] width 5 height 5
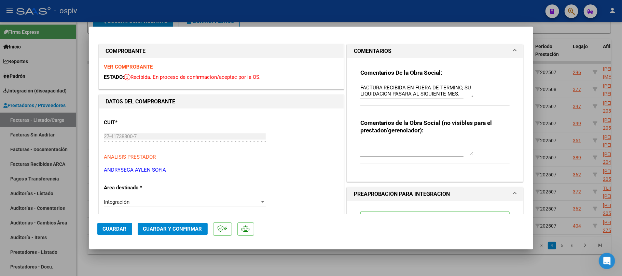
click at [341, 12] on div at bounding box center [311, 138] width 622 height 276
type input "$ 0,00"
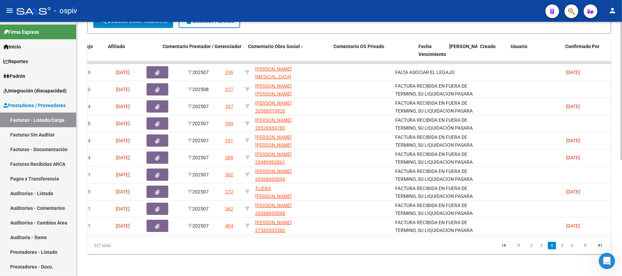
scroll to position [0, 503]
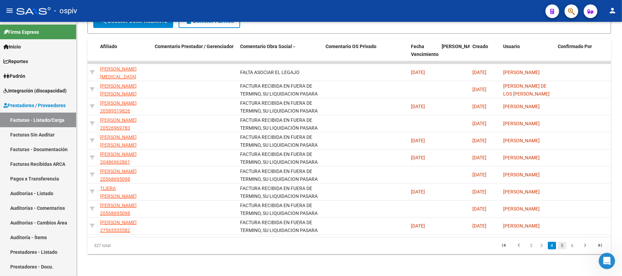
click at [562, 247] on link "5" at bounding box center [562, 246] width 8 height 8
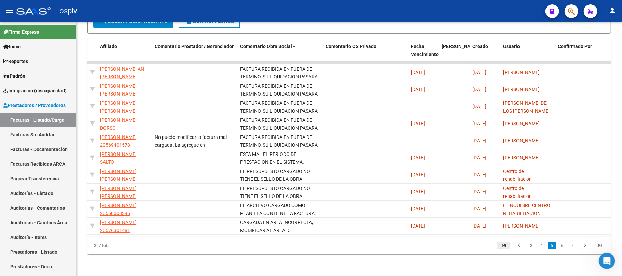
click at [502, 249] on icon "go to first page" at bounding box center [503, 246] width 9 height 8
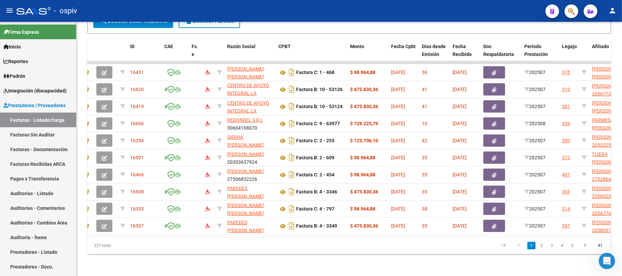
scroll to position [0, 0]
